Goal: Task Accomplishment & Management: Manage account settings

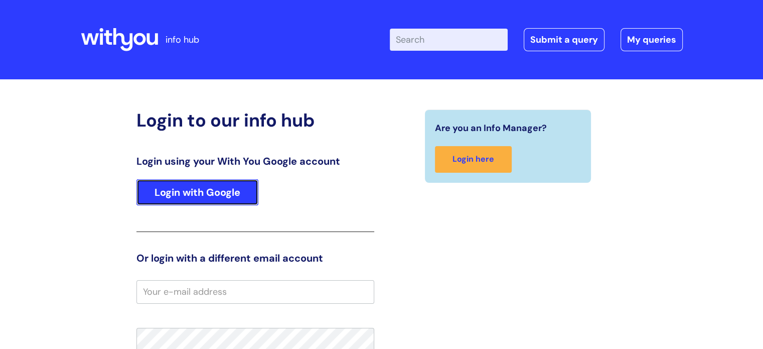
click at [223, 192] on link "Login with Google" at bounding box center [197, 192] width 122 height 26
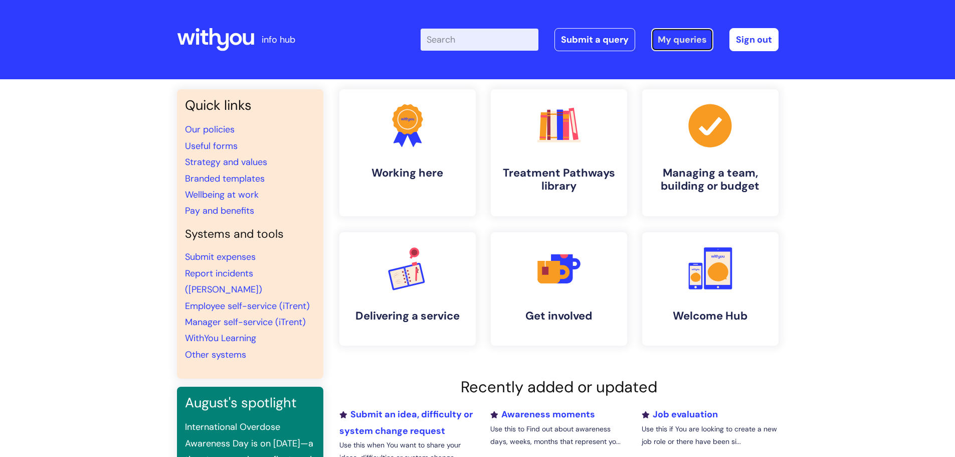
click at [674, 40] on link "My queries" at bounding box center [682, 39] width 62 height 23
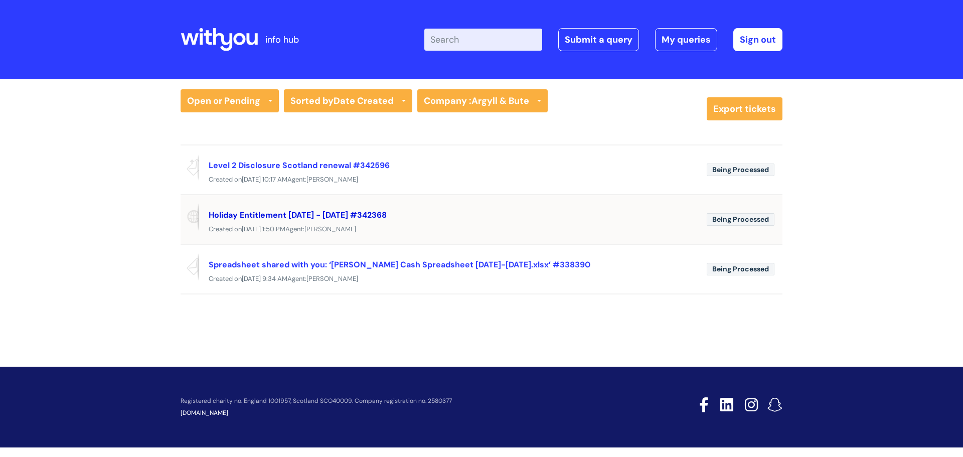
click at [358, 215] on link "Holiday Entitlement [DATE] - [DATE] #342368" at bounding box center [298, 215] width 178 height 11
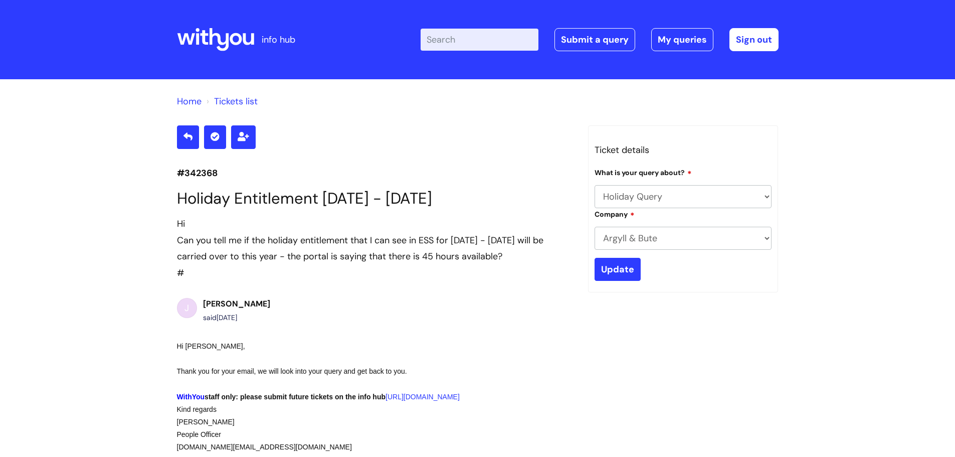
select select "Holiday Query"
